Goal: Check status: Check status

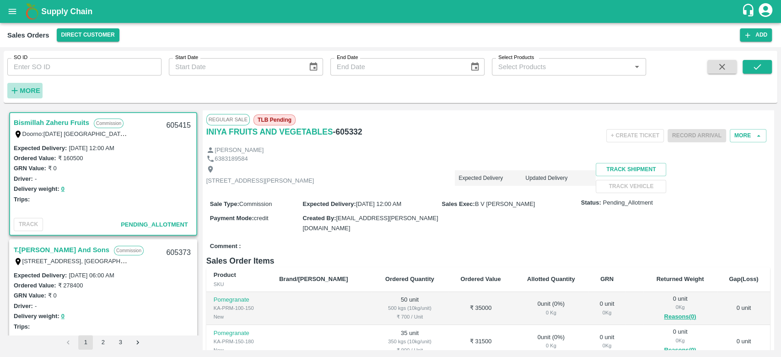
click at [32, 88] on strong "More" at bounding box center [30, 90] width 21 height 7
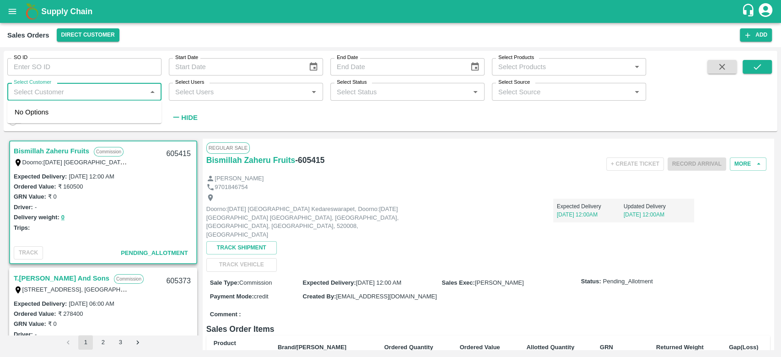
click at [32, 88] on input "Select Customer" at bounding box center [77, 92] width 134 height 12
type input "iniya"
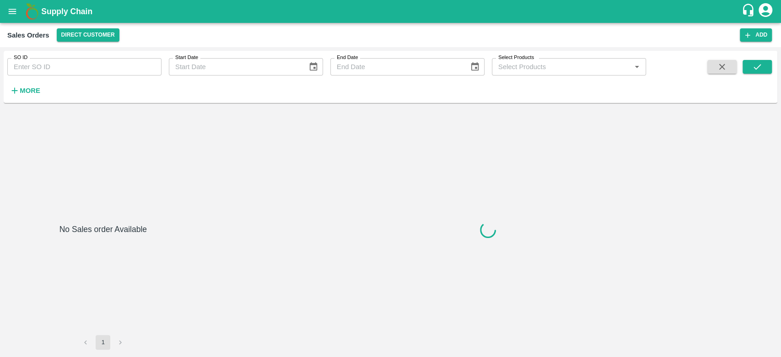
type input "605187"
